Goal: Information Seeking & Learning: Learn about a topic

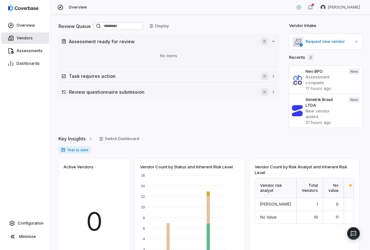
click at [32, 36] on link "Vendors" at bounding box center [25, 37] width 48 height 11
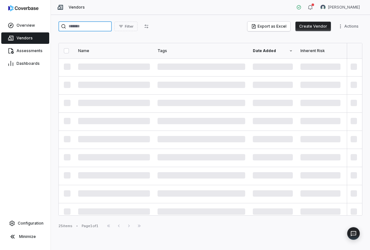
click at [81, 26] on input "search" at bounding box center [85, 26] width 53 height 10
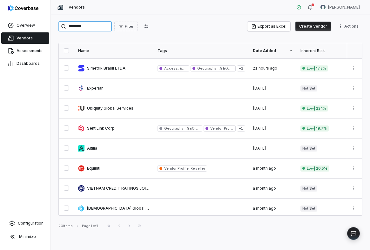
click at [80, 25] on input "********" at bounding box center [85, 26] width 53 height 10
click at [84, 27] on input "********" at bounding box center [85, 26] width 53 height 10
type input "********"
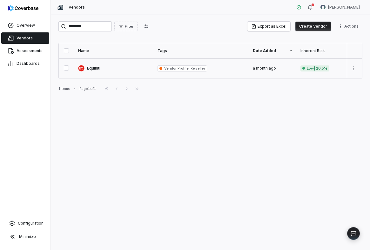
click at [106, 69] on link at bounding box center [113, 69] width 79 height 20
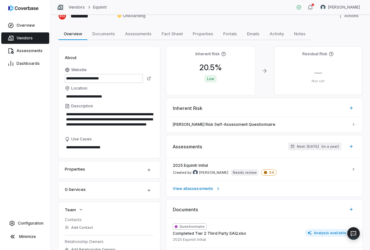
scroll to position [10, 0]
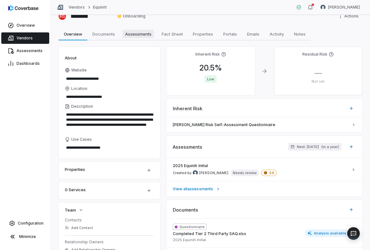
click at [135, 35] on span "Assessments" at bounding box center [138, 34] width 31 height 8
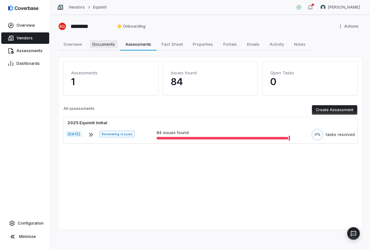
click at [107, 42] on span "Documents" at bounding box center [104, 44] width 28 height 8
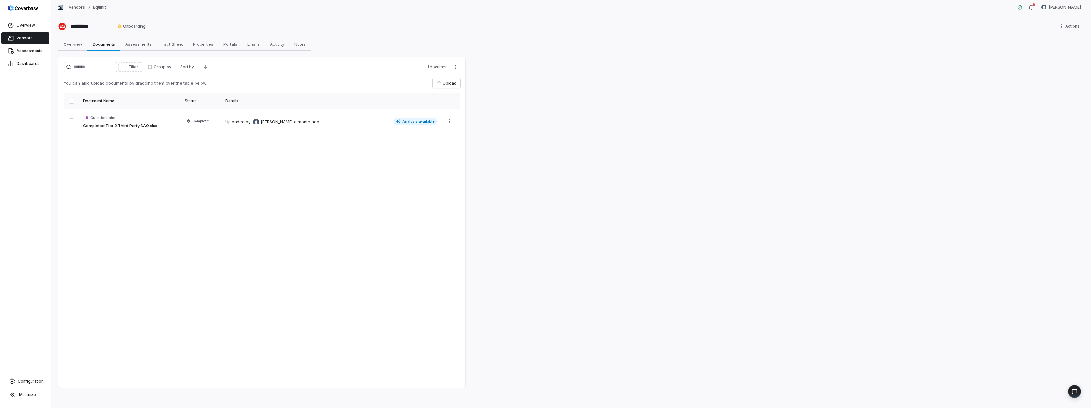
click at [32, 36] on link "Vendors" at bounding box center [25, 37] width 48 height 11
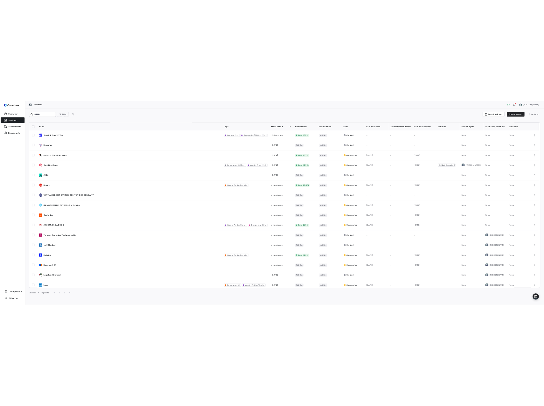
scroll to position [64, 0]
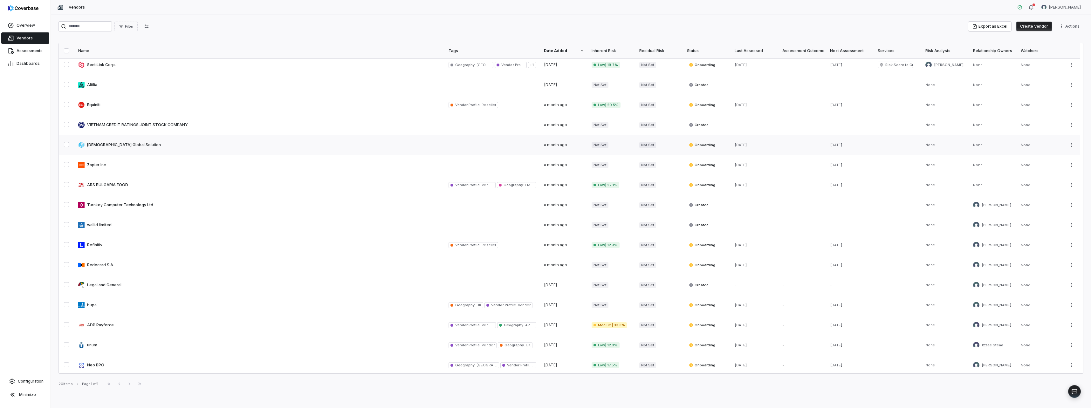
click at [107, 144] on link at bounding box center [259, 145] width 370 height 20
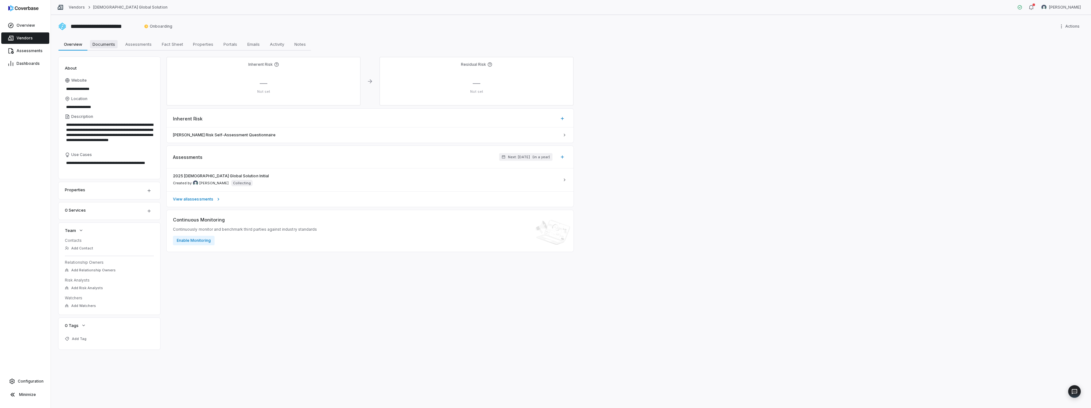
click at [110, 43] on span "Documents" at bounding box center [104, 44] width 28 height 8
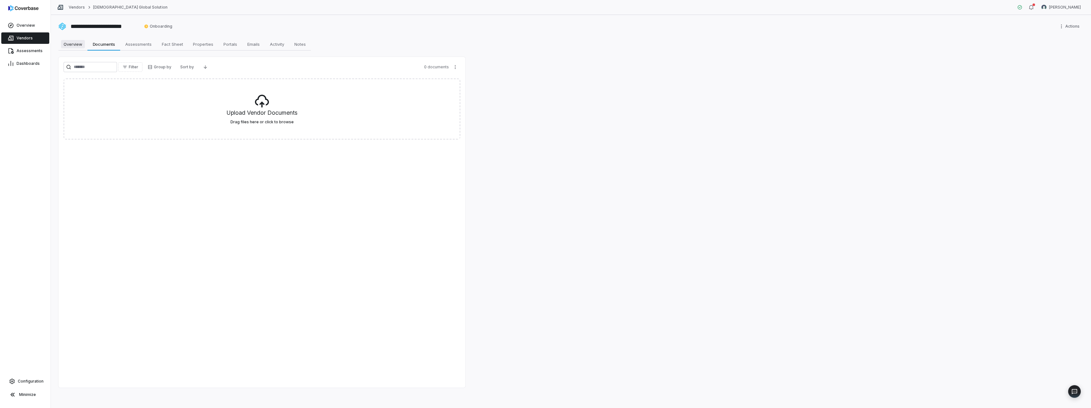
click at [86, 46] on link "Overview Overview" at bounding box center [73, 44] width 29 height 13
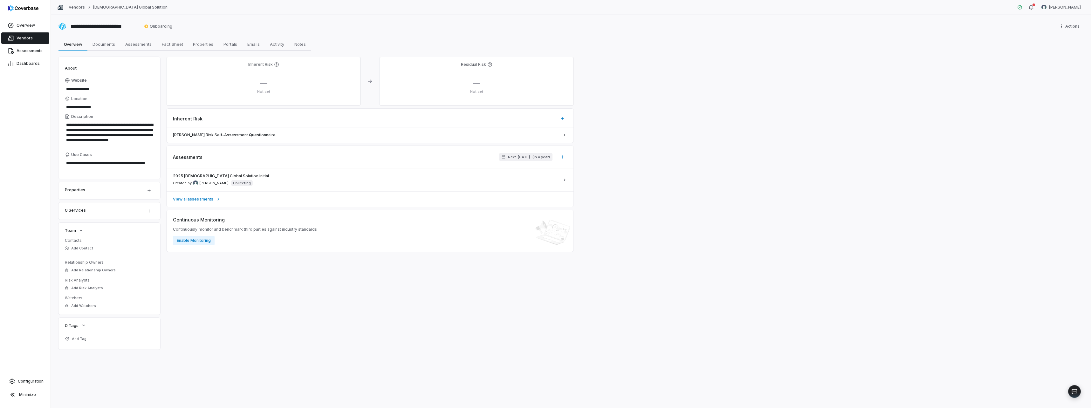
type textarea "*"
click at [31, 33] on link "Vendors" at bounding box center [25, 37] width 48 height 11
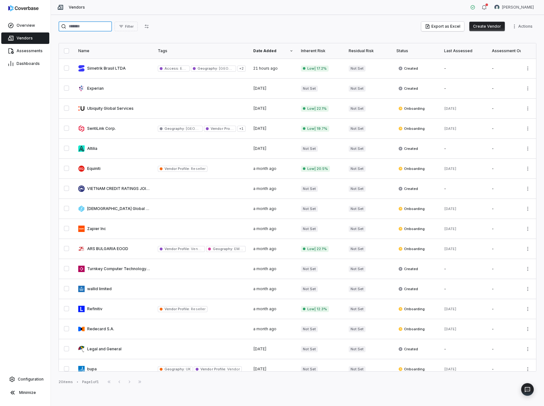
click at [84, 28] on input "search" at bounding box center [85, 26] width 53 height 10
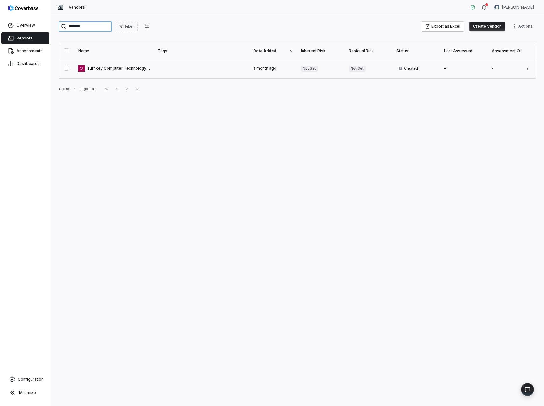
type input "*******"
click at [107, 66] on link at bounding box center [113, 69] width 79 height 20
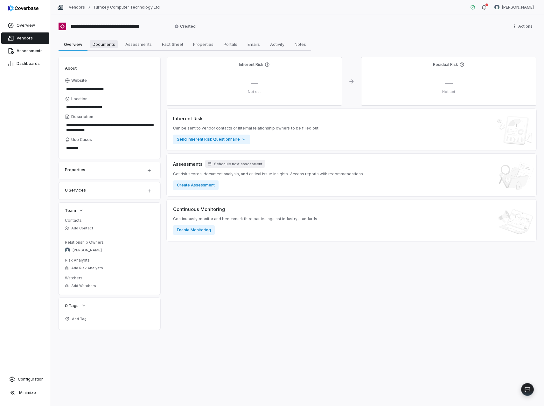
click at [115, 42] on span "Documents" at bounding box center [104, 44] width 28 height 8
type textarea "*"
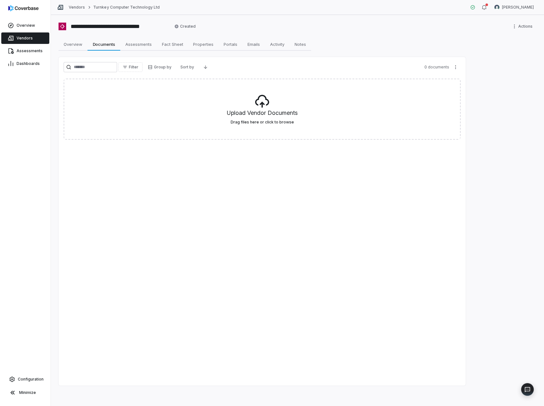
click at [32, 40] on link "Vendors" at bounding box center [25, 37] width 48 height 11
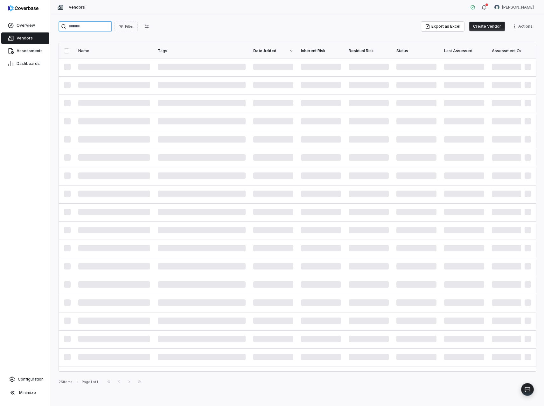
click at [96, 29] on input "search" at bounding box center [85, 26] width 53 height 10
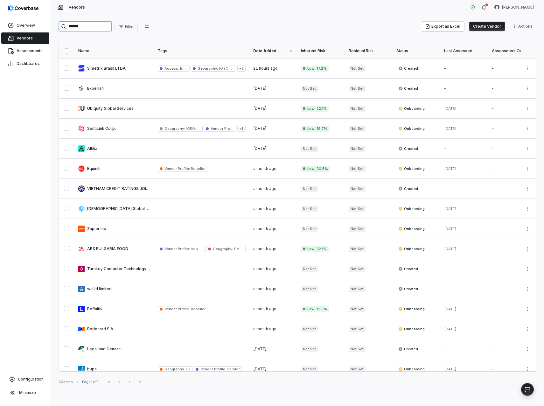
type input "******"
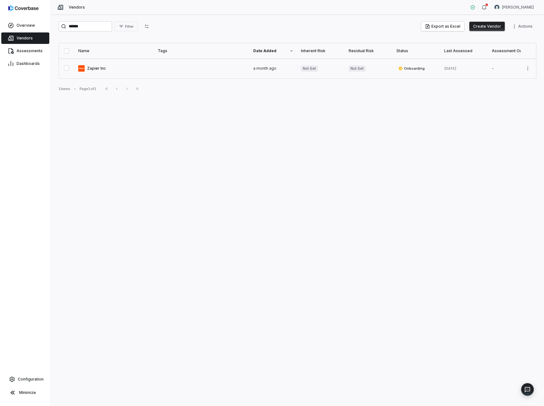
click at [105, 68] on link at bounding box center [113, 69] width 79 height 20
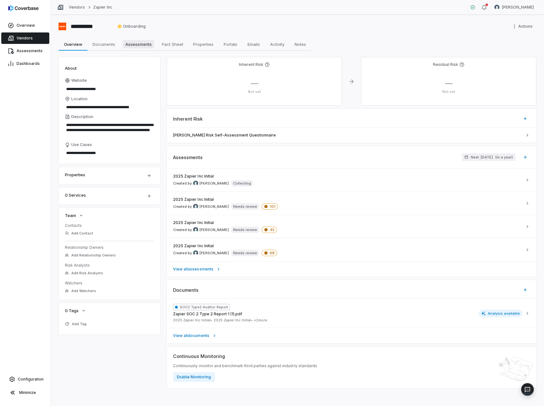
click at [141, 43] on span "Assessments" at bounding box center [138, 44] width 31 height 8
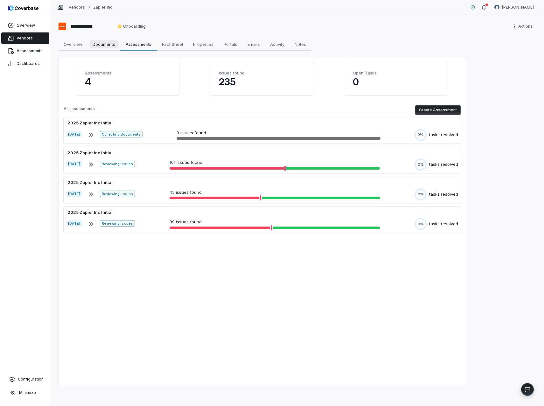
click at [114, 42] on span "Documents" at bounding box center [104, 44] width 28 height 8
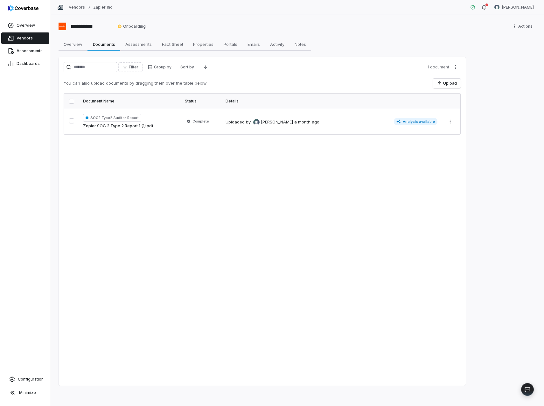
drag, startPoint x: 29, startPoint y: 112, endPoint x: 35, endPoint y: 110, distance: 6.0
click at [29, 111] on div "Overview Vendors Assessments Dashboards Configuration Minimize" at bounding box center [25, 203] width 51 height 406
drag, startPoint x: 30, startPoint y: 38, endPoint x: 36, endPoint y: 46, distance: 10.2
click at [30, 38] on span "Vendors" at bounding box center [25, 38] width 16 height 5
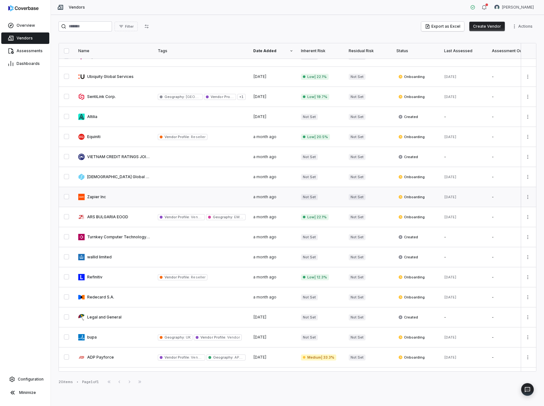
scroll to position [91, 0]
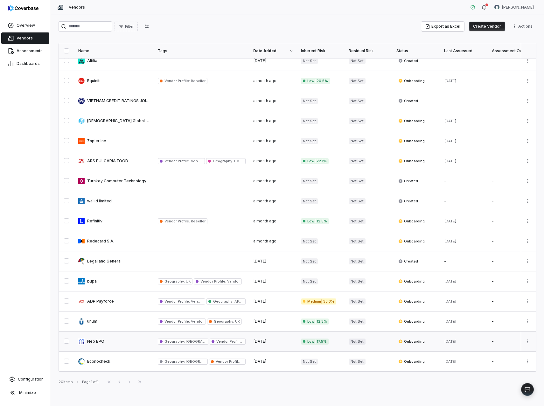
click at [113, 250] on link at bounding box center [113, 341] width 79 height 20
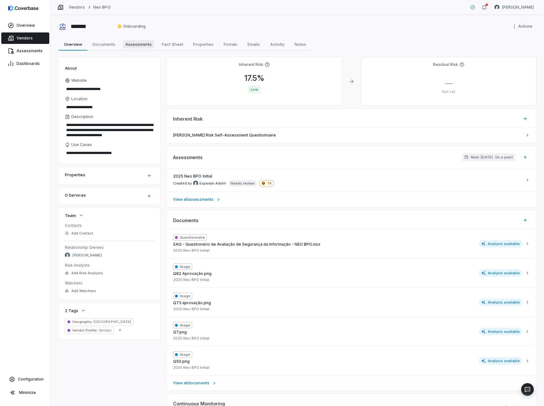
click at [139, 43] on span "Assessments" at bounding box center [138, 44] width 31 height 8
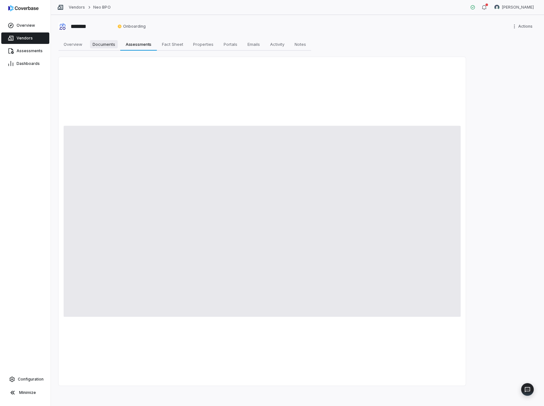
click at [114, 42] on span "Documents" at bounding box center [104, 44] width 28 height 8
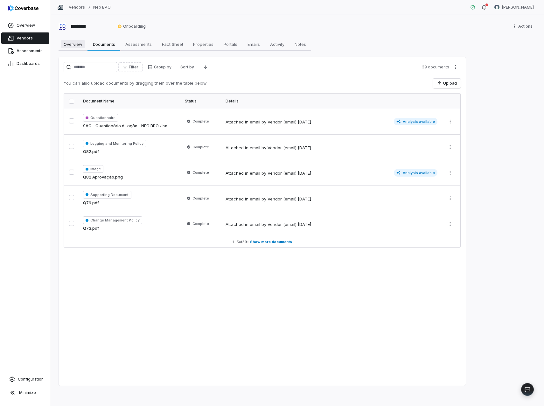
click at [77, 45] on span "Overview" at bounding box center [73, 44] width 24 height 8
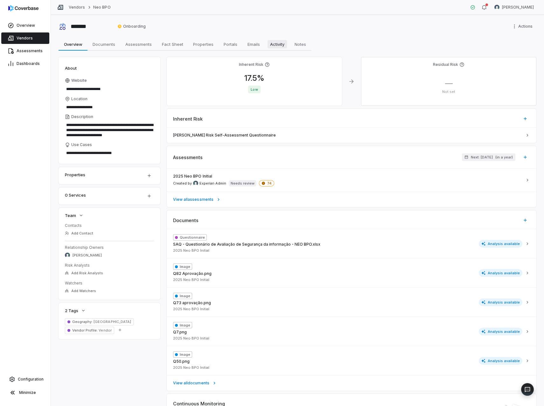
click at [278, 48] on link "Activity Activity" at bounding box center [277, 44] width 24 height 13
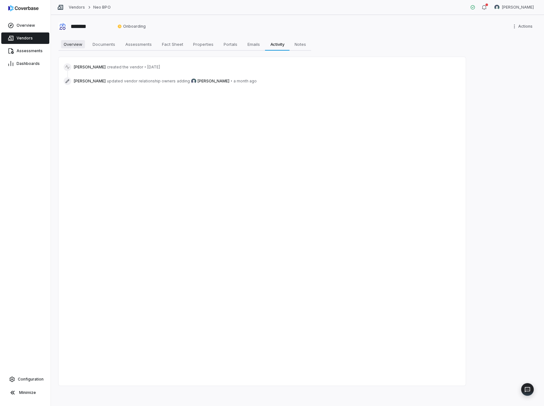
click at [78, 46] on span "Overview" at bounding box center [73, 44] width 24 height 8
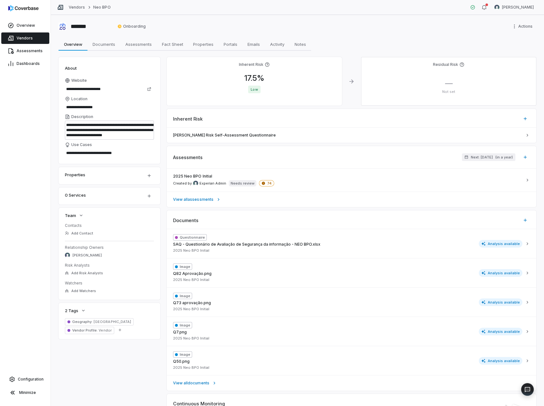
scroll to position [5, 0]
click at [101, 174] on div "Properties" at bounding box center [101, 175] width 73 height 8
click at [150, 174] on html "**********" at bounding box center [272, 203] width 544 height 406
click at [147, 174] on html "**********" at bounding box center [272, 203] width 544 height 406
click at [281, 27] on html "**********" at bounding box center [272, 203] width 544 height 406
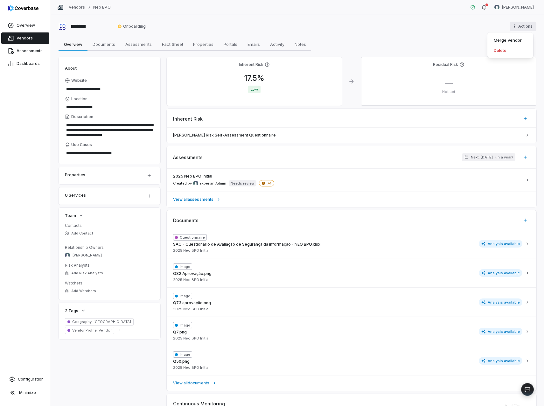
click at [281, 36] on html "**********" at bounding box center [272, 203] width 544 height 406
click at [281, 42] on span "Notes" at bounding box center [300, 44] width 17 height 8
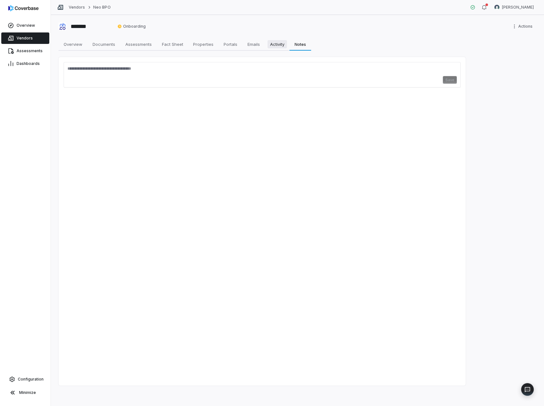
click at [281, 43] on span "Activity" at bounding box center [276, 44] width 19 height 8
click at [254, 44] on span "Emails" at bounding box center [253, 44] width 17 height 8
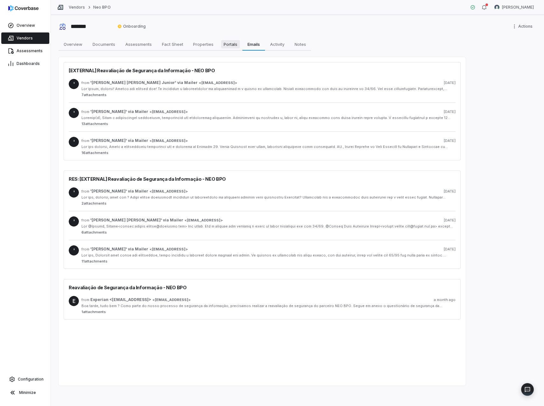
click at [235, 44] on span "Portals" at bounding box center [230, 44] width 19 height 8
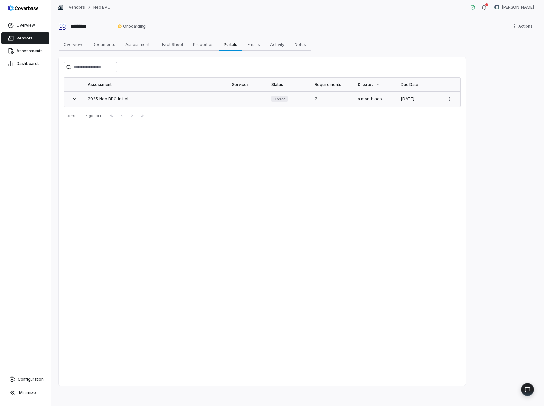
click at [116, 100] on link "2025 Neo BPO Initial" at bounding box center [108, 98] width 40 height 5
click at [111, 45] on span "Documents" at bounding box center [104, 44] width 28 height 8
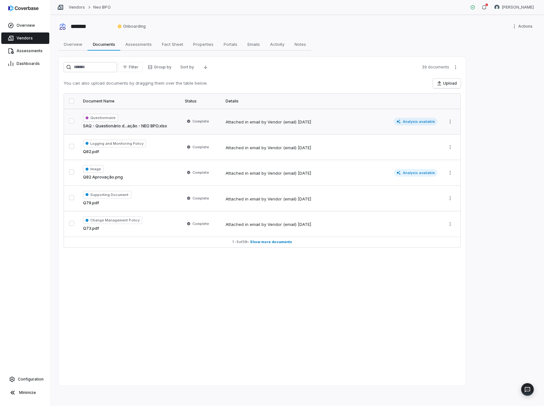
click at [281, 124] on div "[DATE]" at bounding box center [304, 122] width 13 height 6
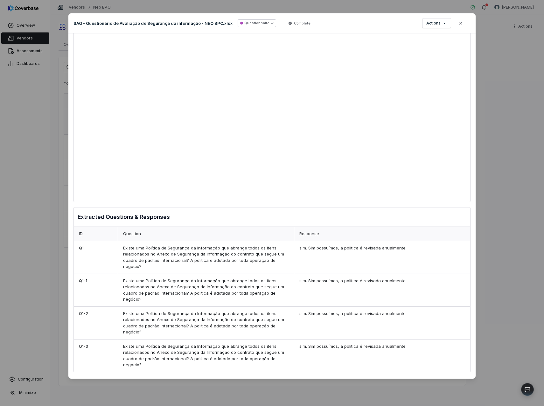
scroll to position [106, 0]
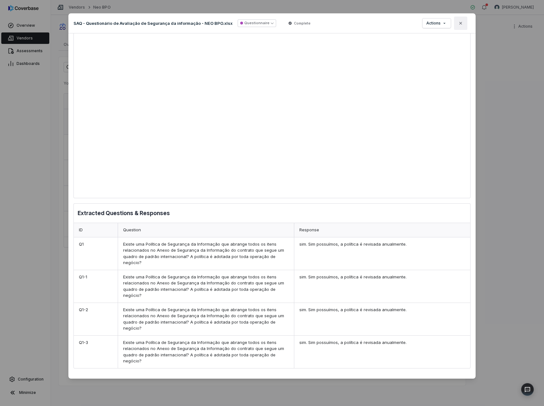
click at [281, 26] on button "Close" at bounding box center [460, 23] width 13 height 13
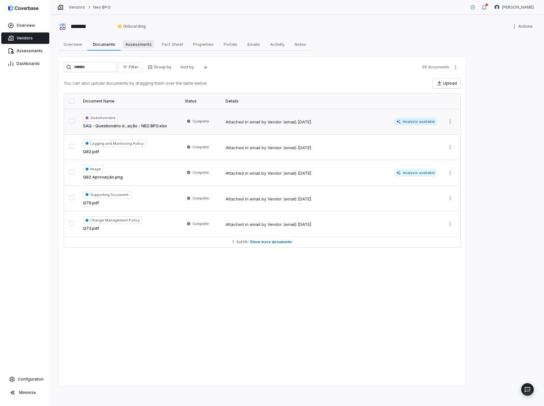
click at [133, 45] on span "Assessments" at bounding box center [138, 44] width 31 height 8
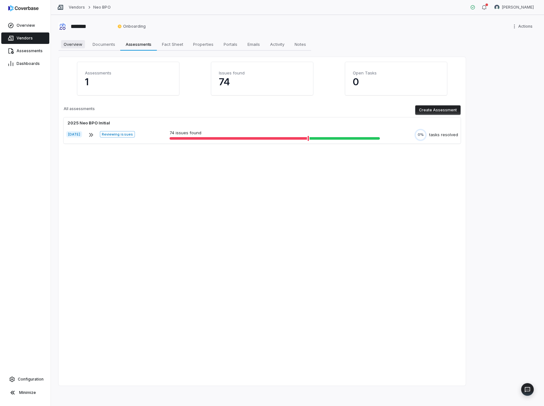
click at [84, 45] on span "Overview" at bounding box center [73, 44] width 24 height 8
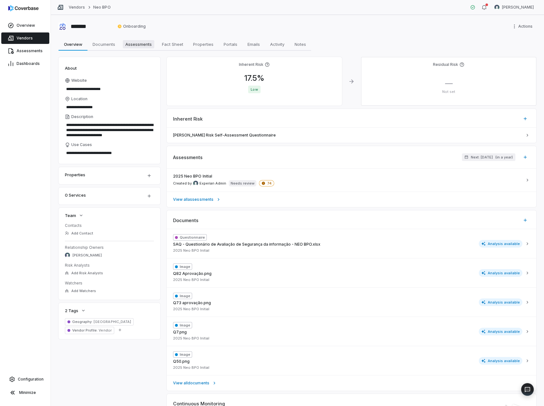
click at [133, 41] on span "Assessments" at bounding box center [138, 44] width 31 height 8
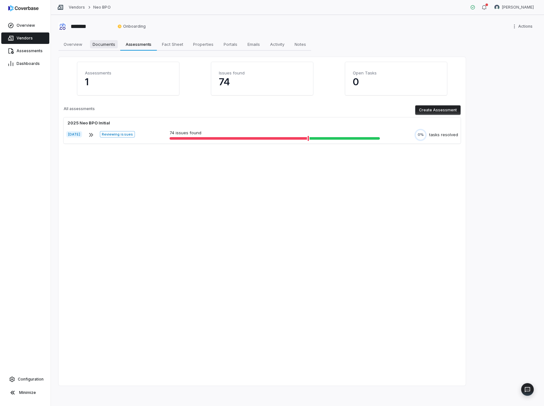
click at [107, 42] on span "Documents" at bounding box center [104, 44] width 28 height 8
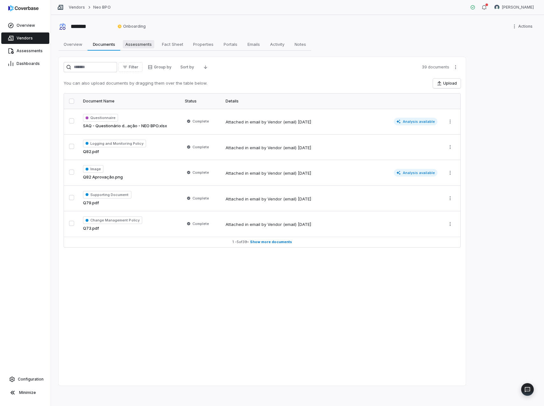
click at [130, 45] on span "Assessments" at bounding box center [138, 44] width 31 height 8
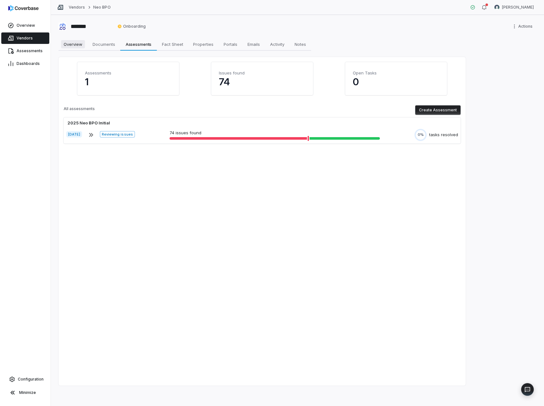
click at [75, 44] on span "Overview" at bounding box center [73, 44] width 24 height 8
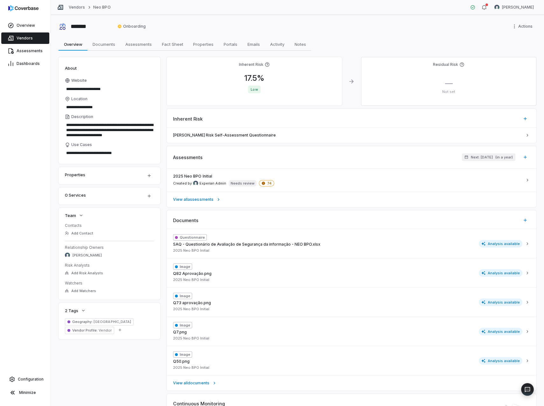
click at [258, 23] on div "******* Onboarding Actions" at bounding box center [298, 26] width 478 height 10
click at [79, 7] on link "Vendors" at bounding box center [77, 7] width 16 height 5
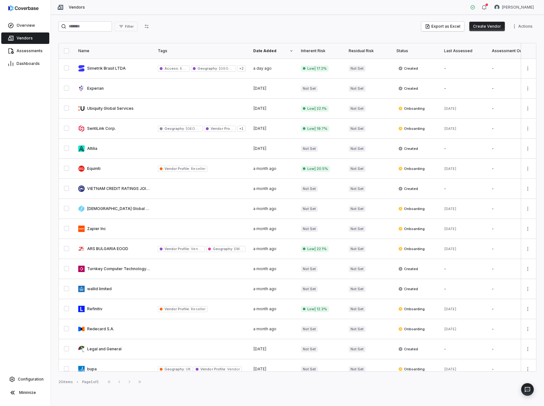
scroll to position [91, 0]
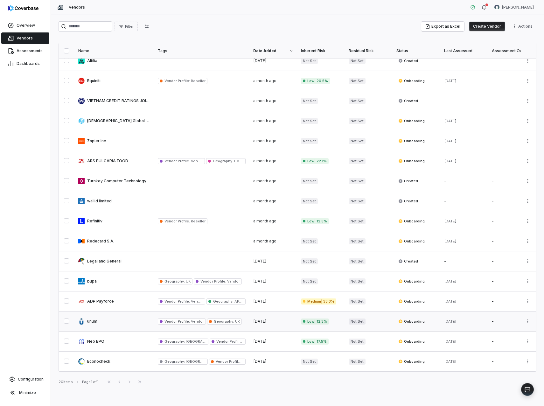
click at [101, 250] on link at bounding box center [113, 321] width 79 height 20
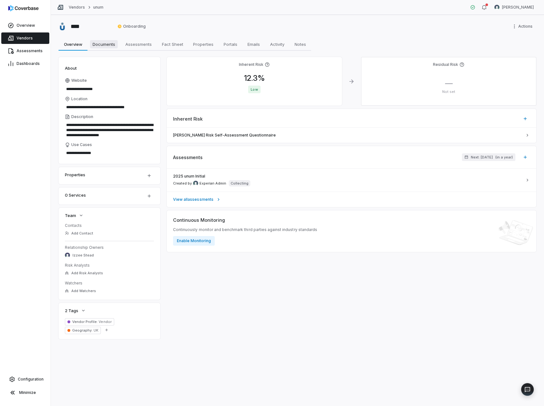
click at [117, 44] on span "Documents" at bounding box center [104, 44] width 28 height 8
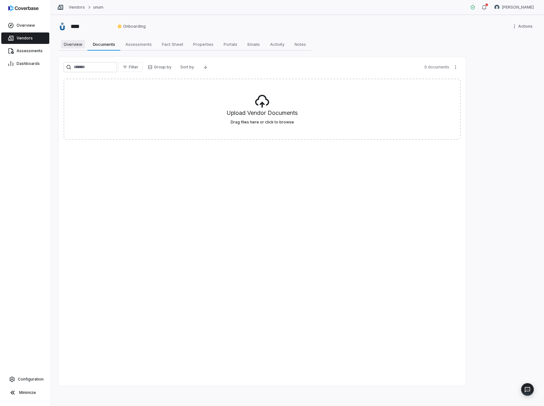
click at [77, 42] on span "Overview" at bounding box center [73, 44] width 24 height 8
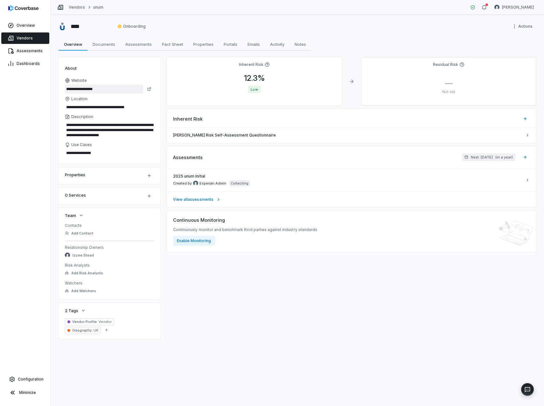
drag, startPoint x: 101, startPoint y: 92, endPoint x: 52, endPoint y: 90, distance: 49.0
click at [52, 90] on div "**********" at bounding box center [297, 210] width 493 height 391
type textarea "*"
click at [208, 131] on link "[PERSON_NAME] Risk Self-Assessment Questionnaire" at bounding box center [352, 135] width 370 height 15
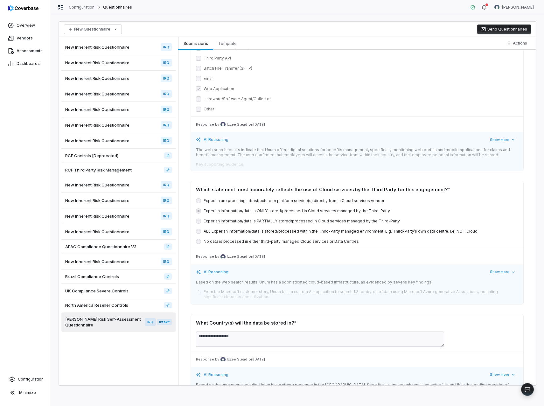
scroll to position [2449, 0]
